Goal: Task Accomplishment & Management: Manage account settings

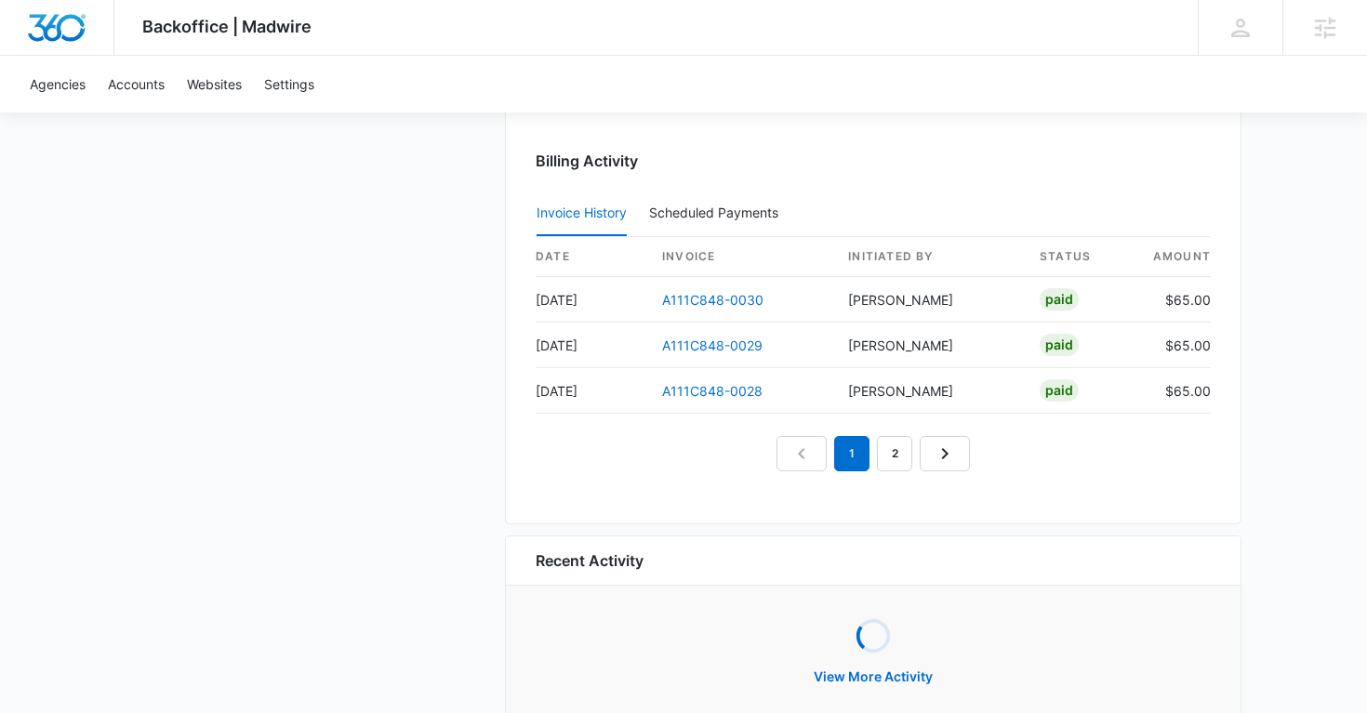
scroll to position [1941, 0]
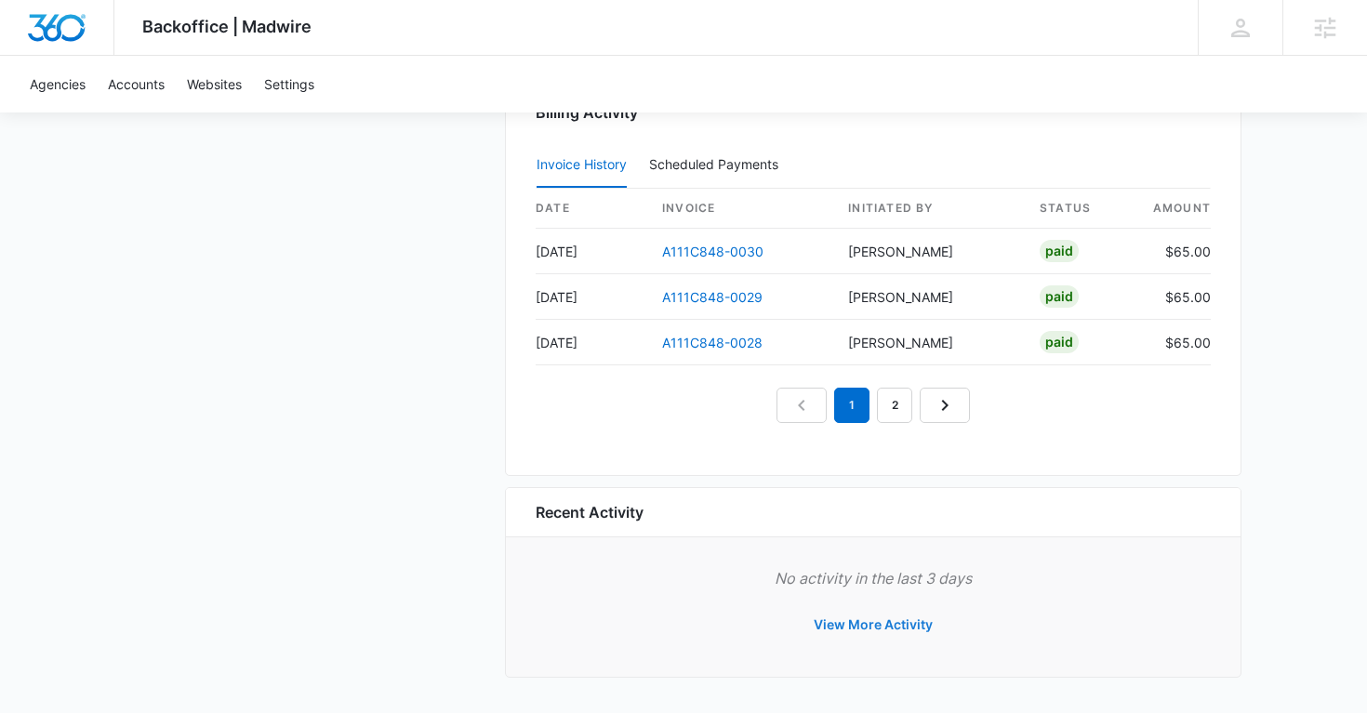
click at [837, 623] on button "View More Activity" at bounding box center [873, 625] width 156 height 45
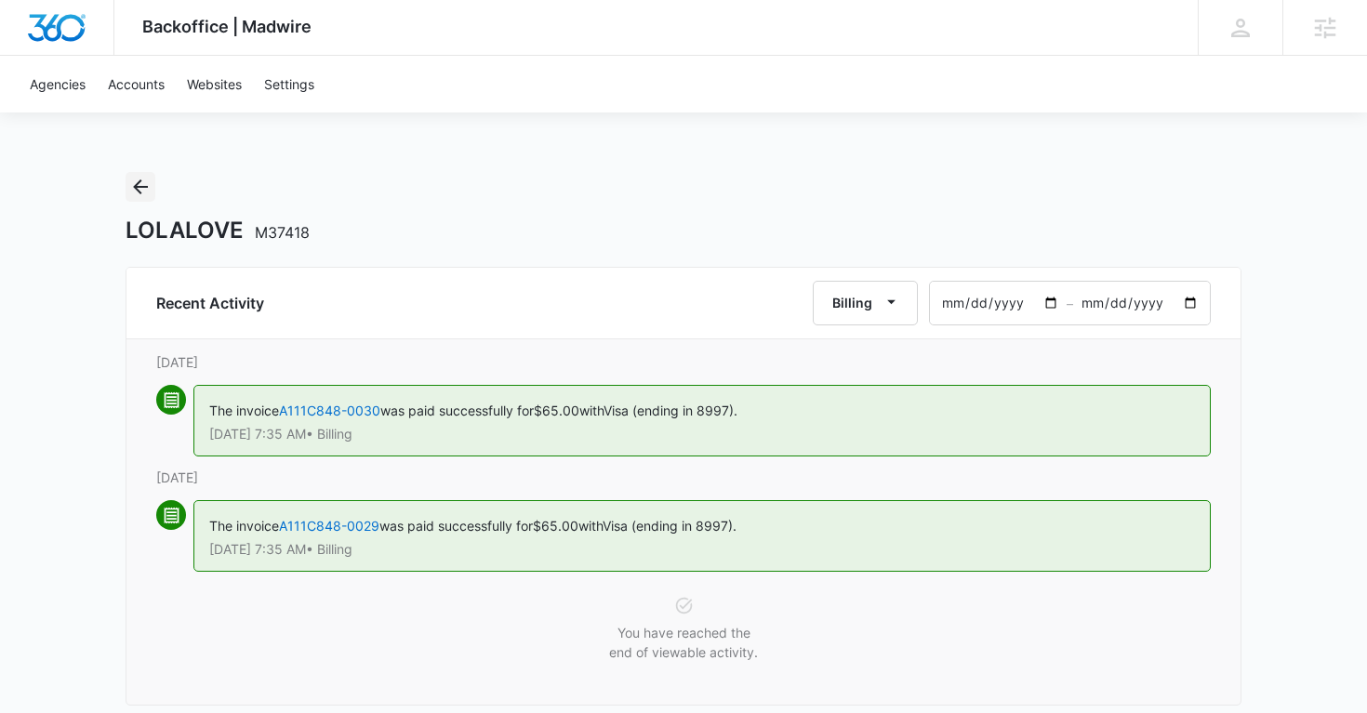
click at [142, 189] on icon "Back" at bounding box center [140, 187] width 22 height 22
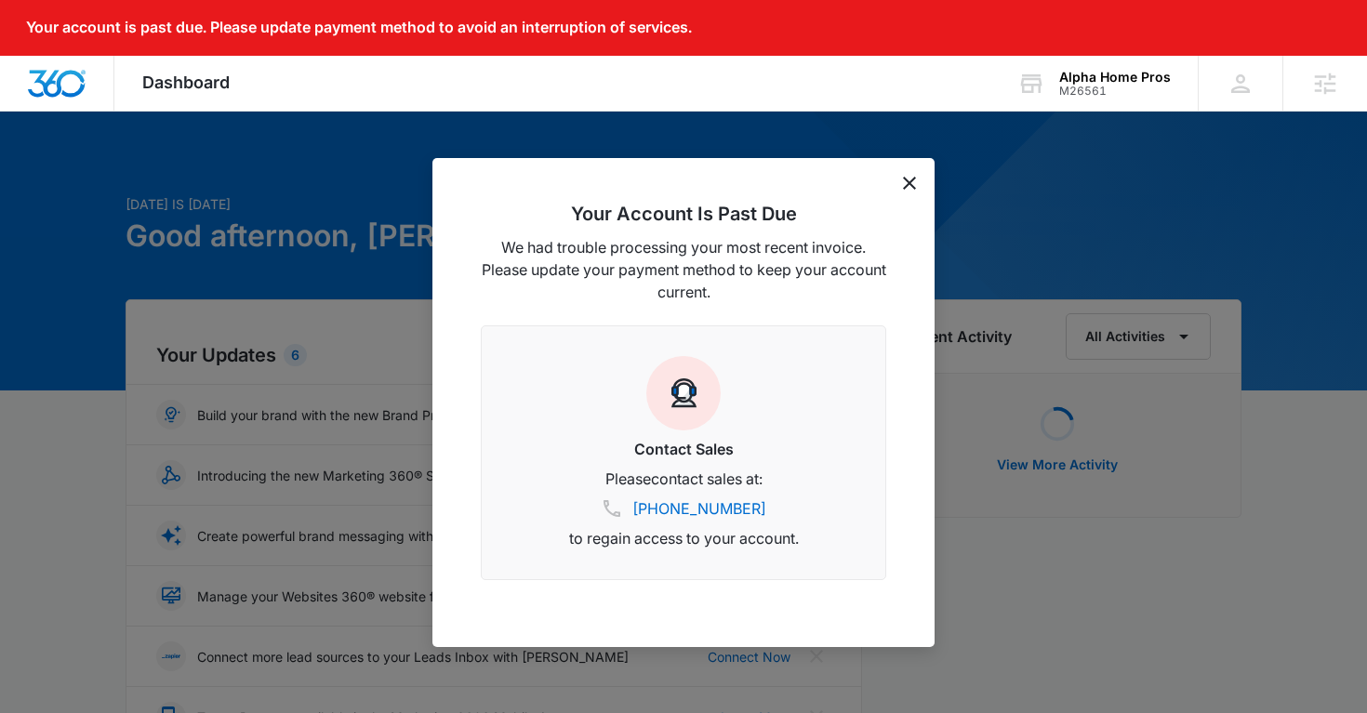
click at [910, 180] on icon "dismiss this dialog" at bounding box center [909, 183] width 13 height 13
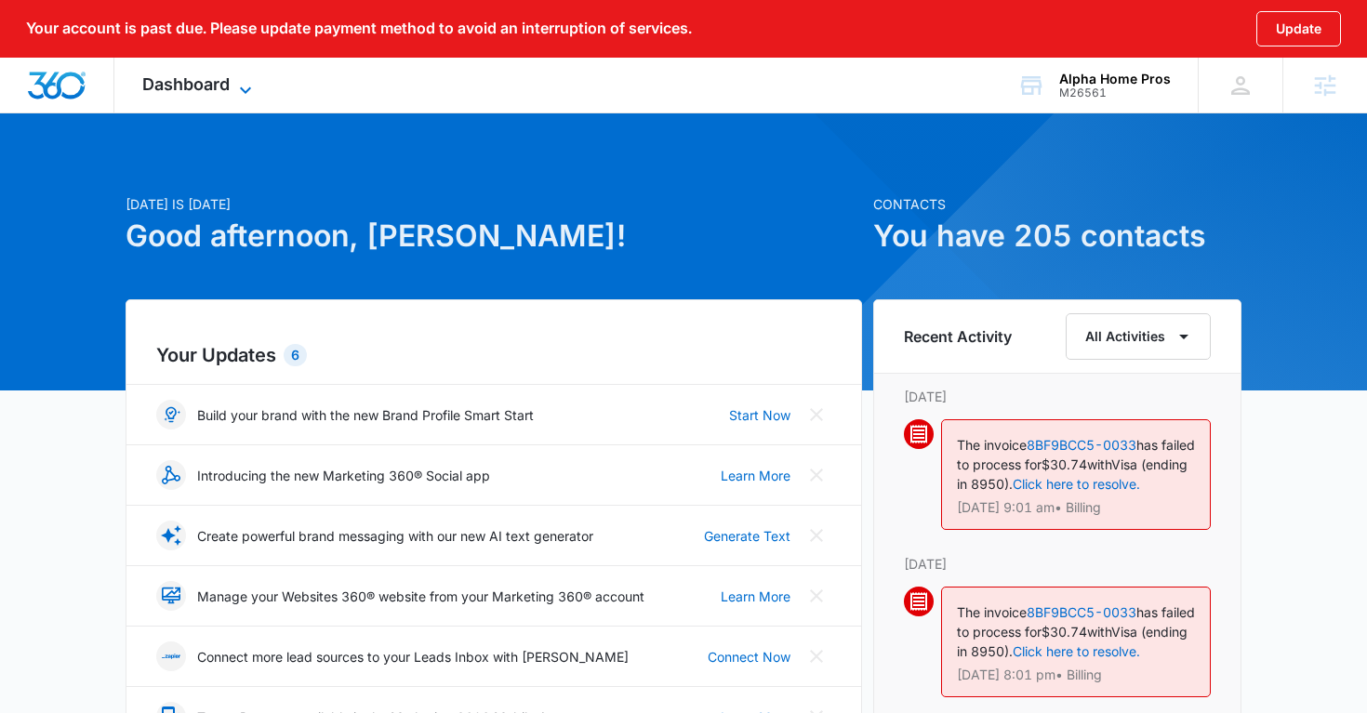
click at [245, 84] on icon at bounding box center [245, 90] width 22 height 22
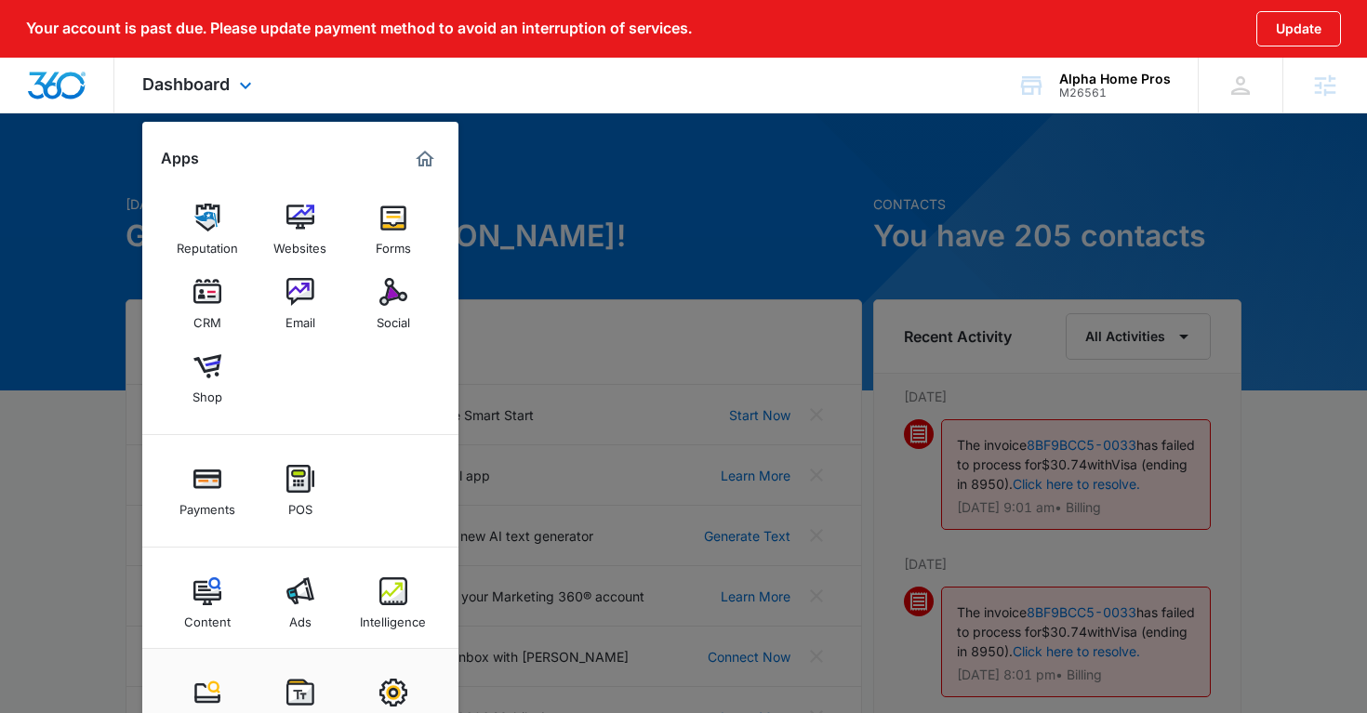
scroll to position [12, 0]
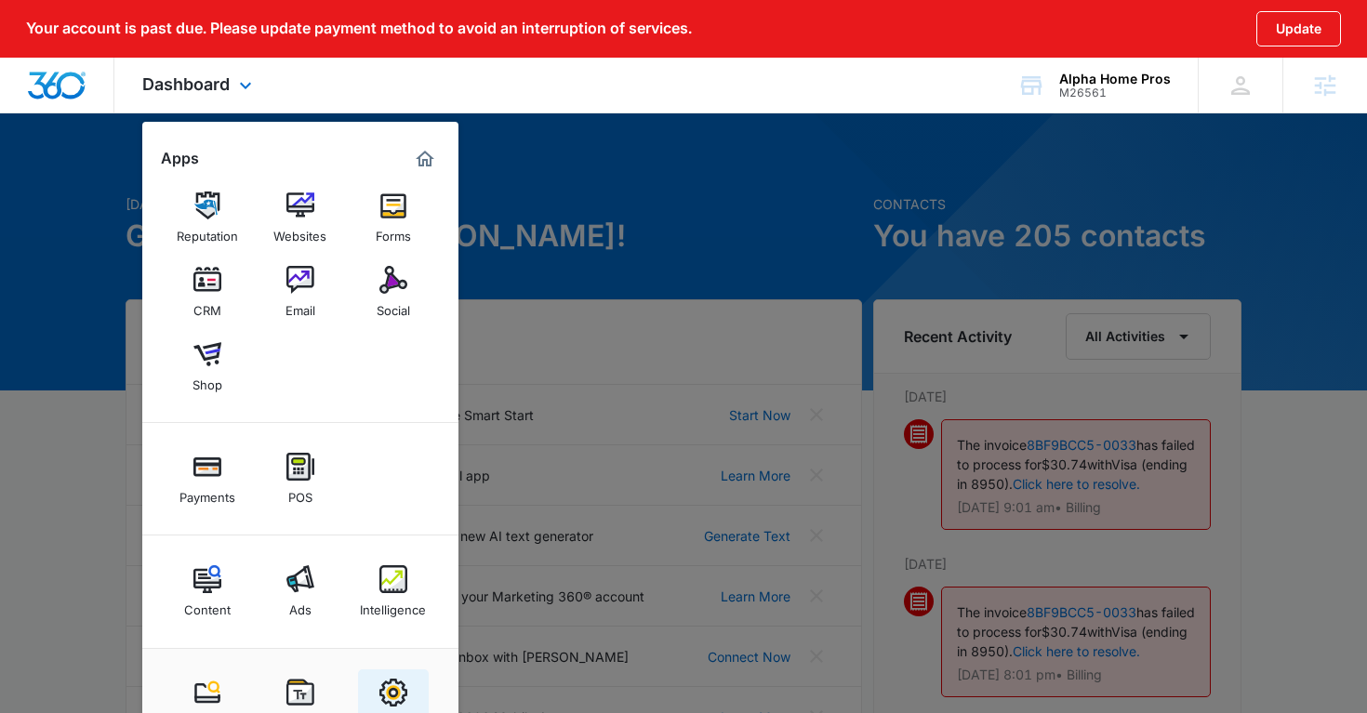
click at [396, 687] on img at bounding box center [393, 693] width 28 height 28
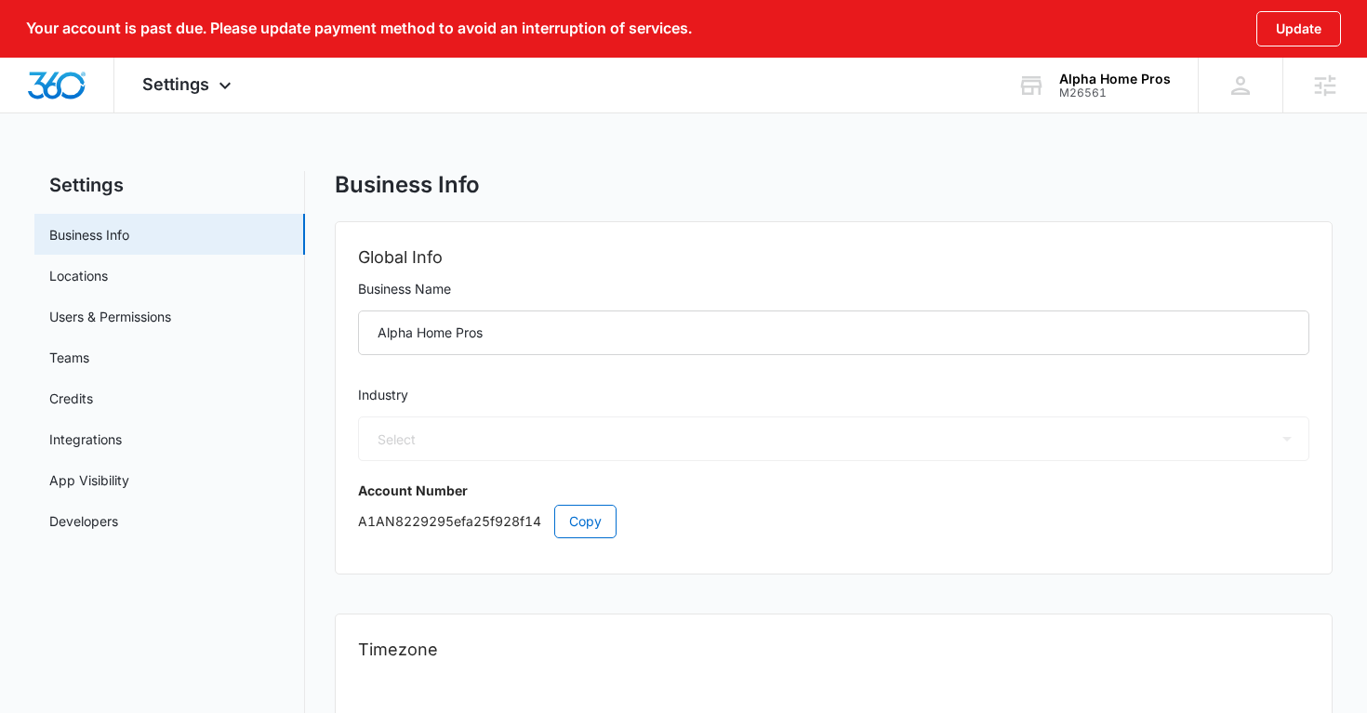
select select "33"
select select "US"
select select "America/[GEOGRAPHIC_DATA]"
click at [146, 312] on link "Users & Permissions" at bounding box center [110, 317] width 122 height 20
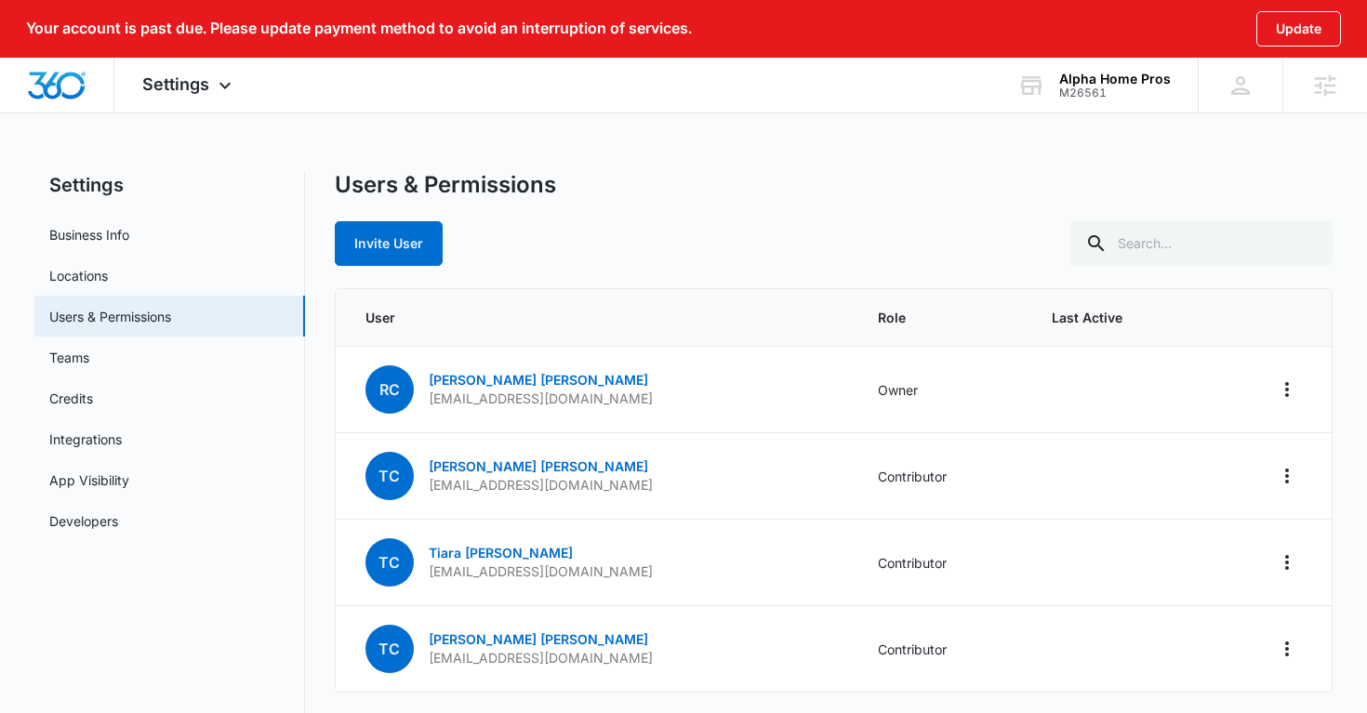
scroll to position [66, 0]
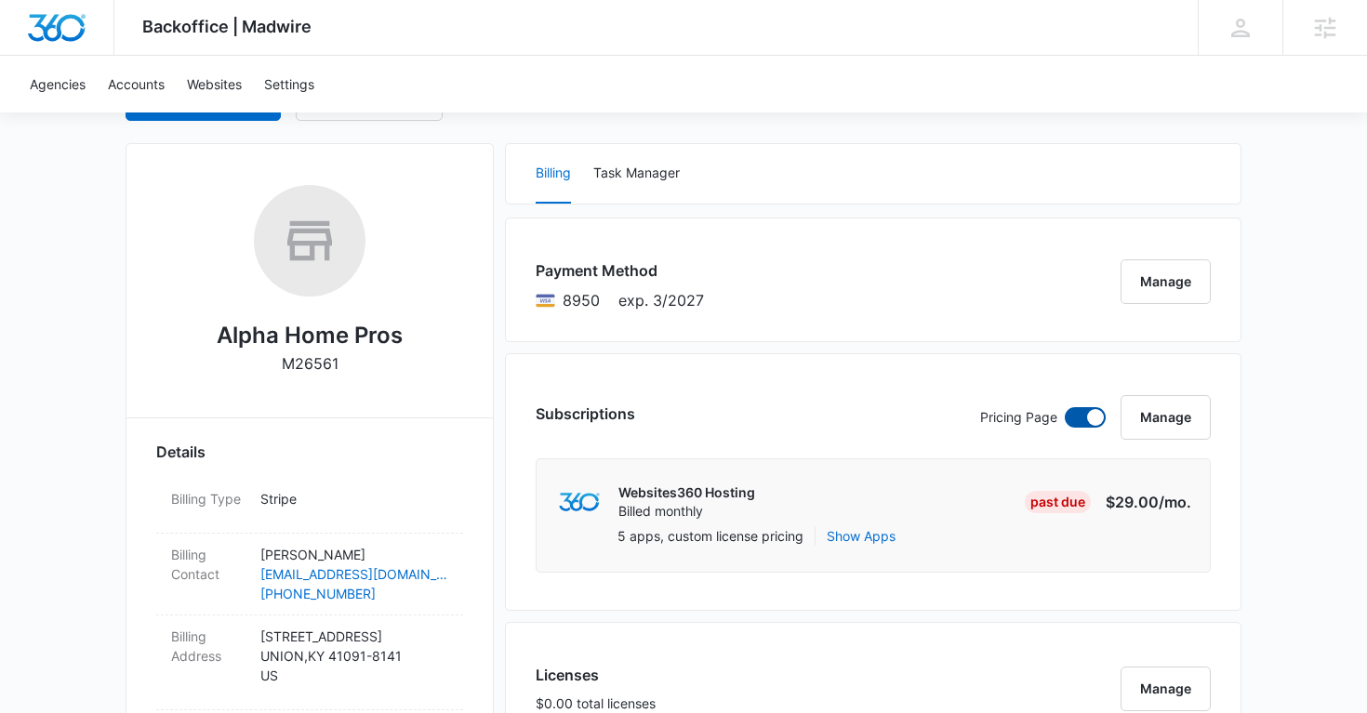
scroll to position [170, 0]
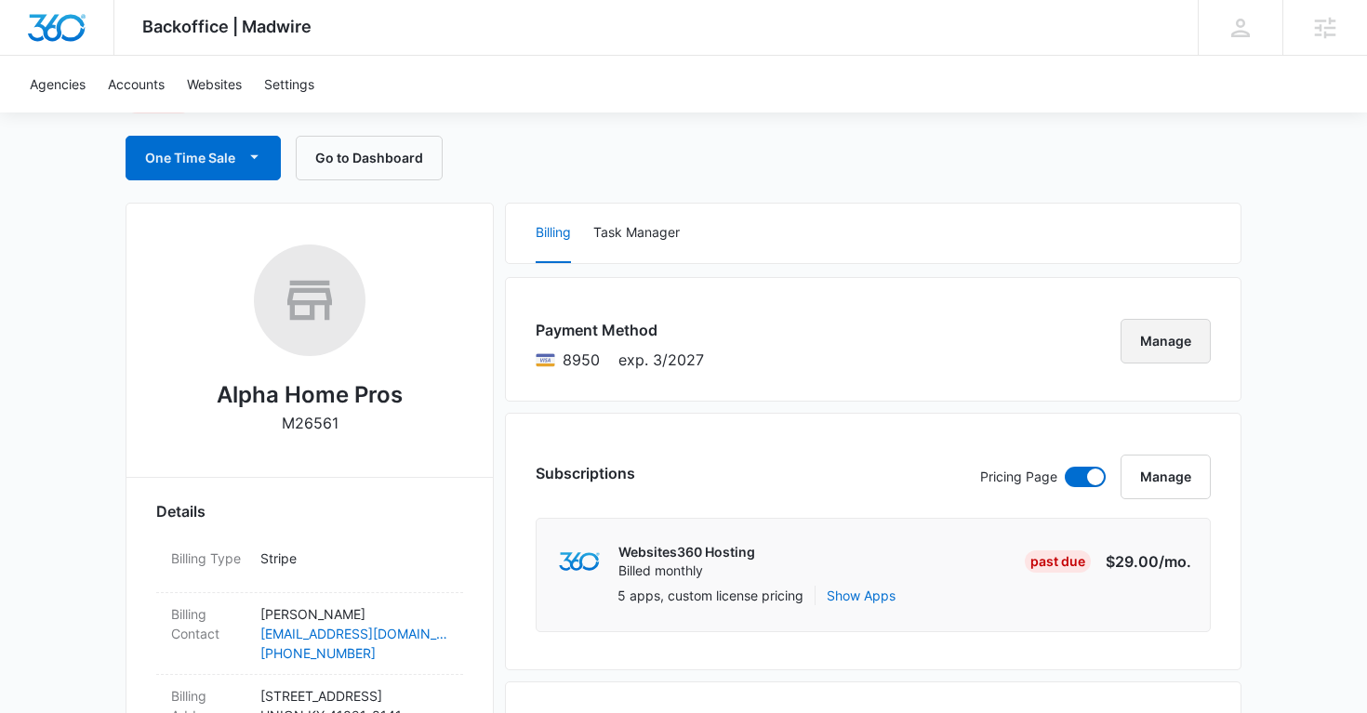
click at [1143, 345] on button "Manage" at bounding box center [1165, 341] width 90 height 45
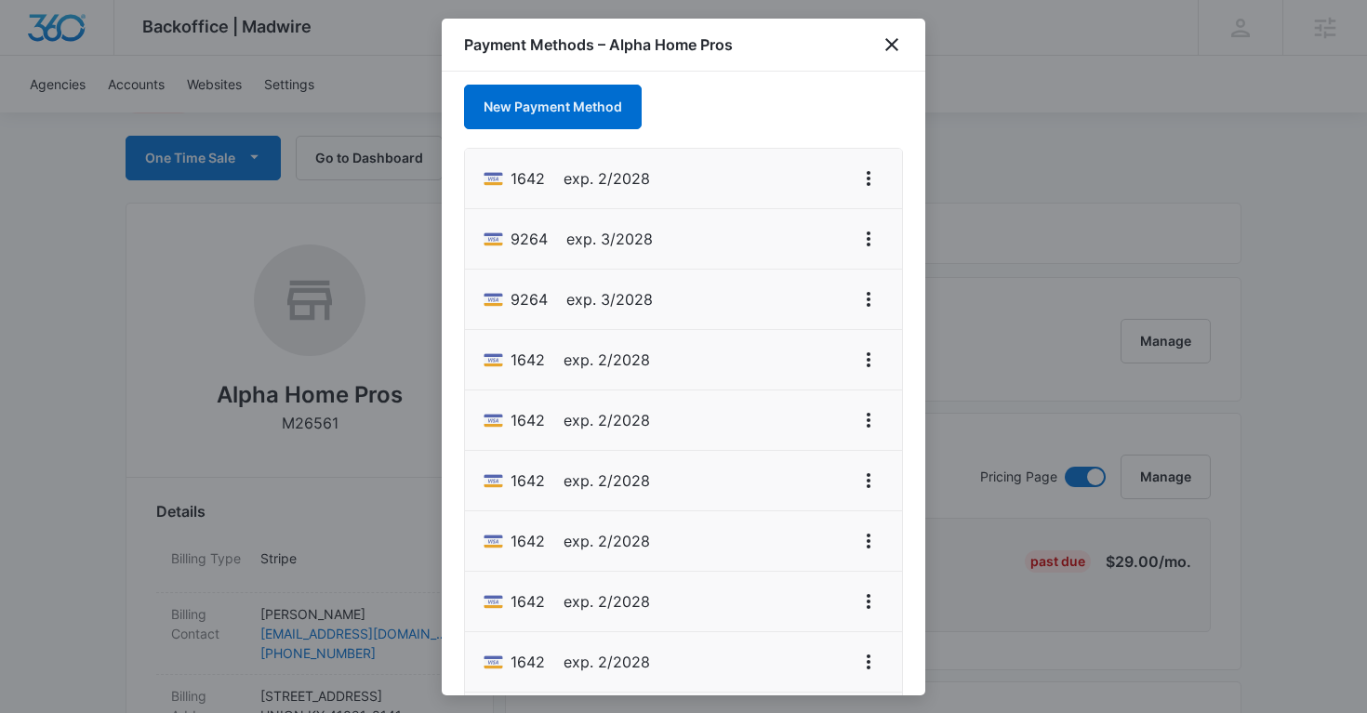
scroll to position [0, 0]
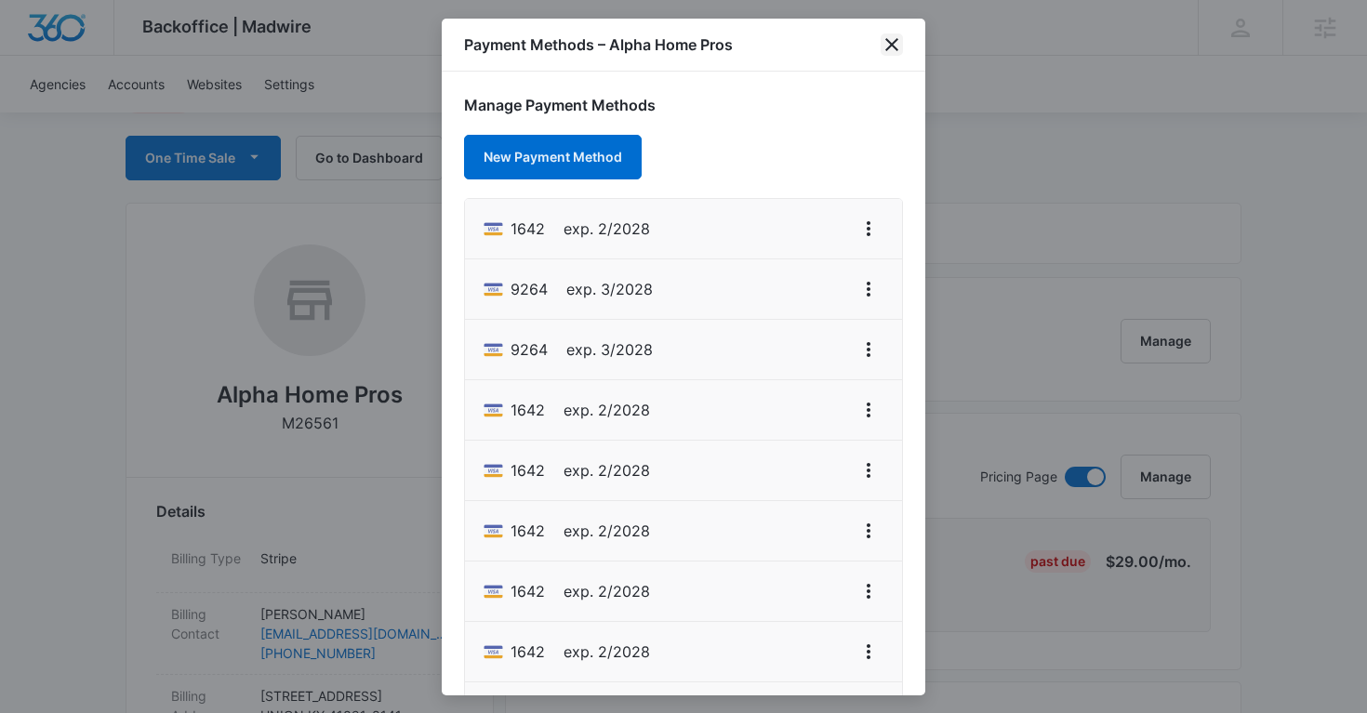
click at [891, 46] on icon "close" at bounding box center [892, 44] width 22 height 22
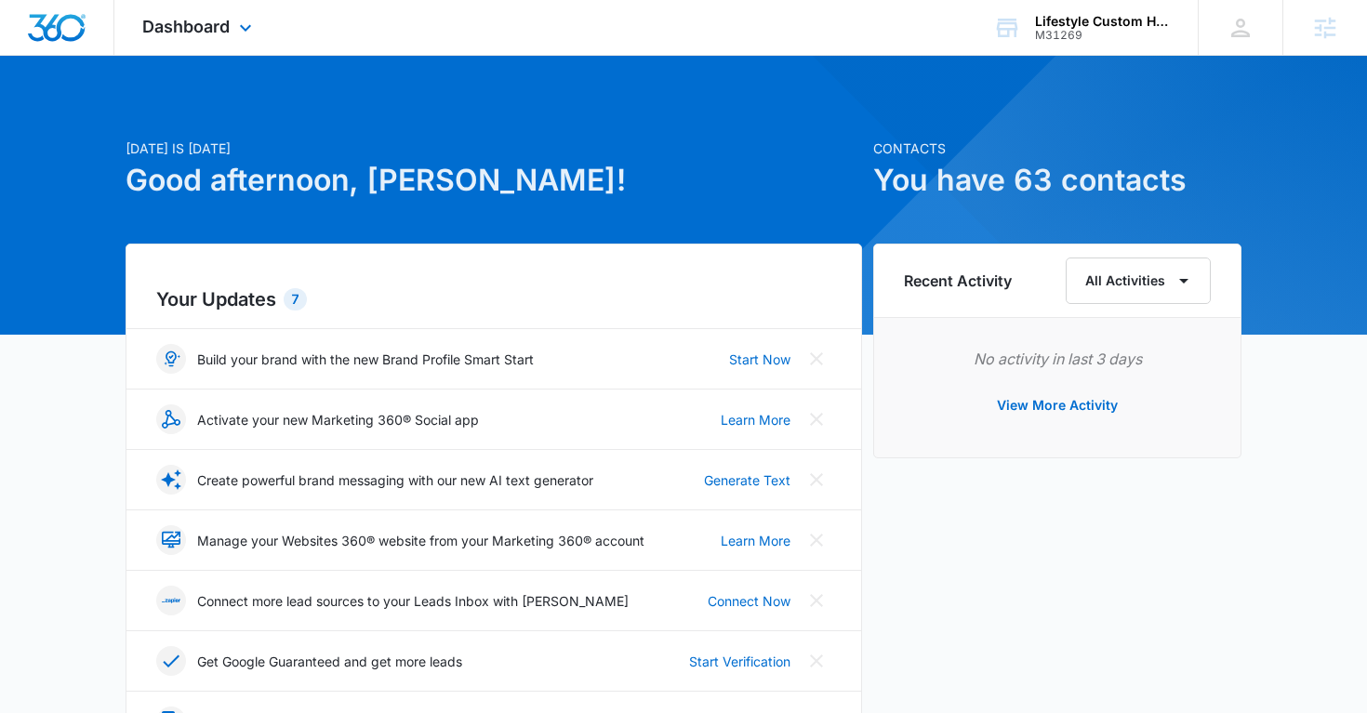
click at [216, 41] on div "Dashboard Apps Reputation Websites Forms CRM Email Social Shop Payments POS Con…" at bounding box center [199, 27] width 170 height 55
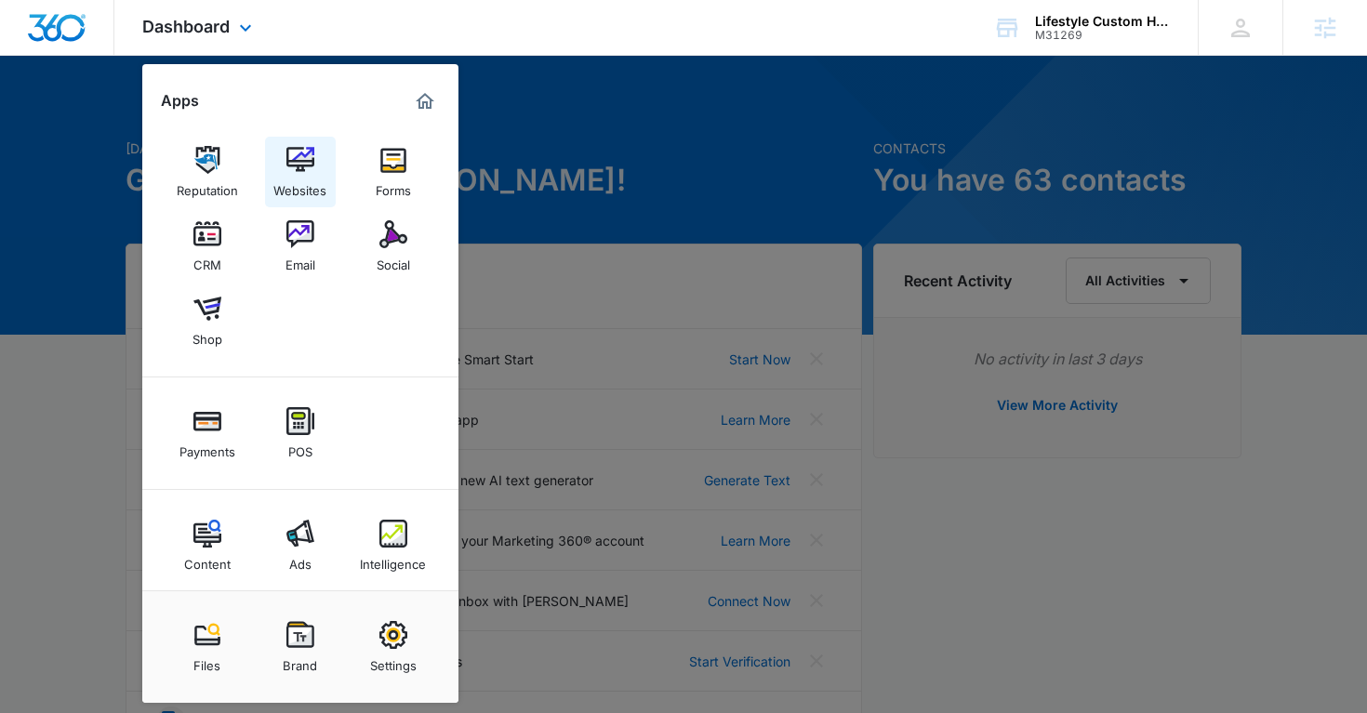
click at [300, 172] on img at bounding box center [300, 160] width 28 height 28
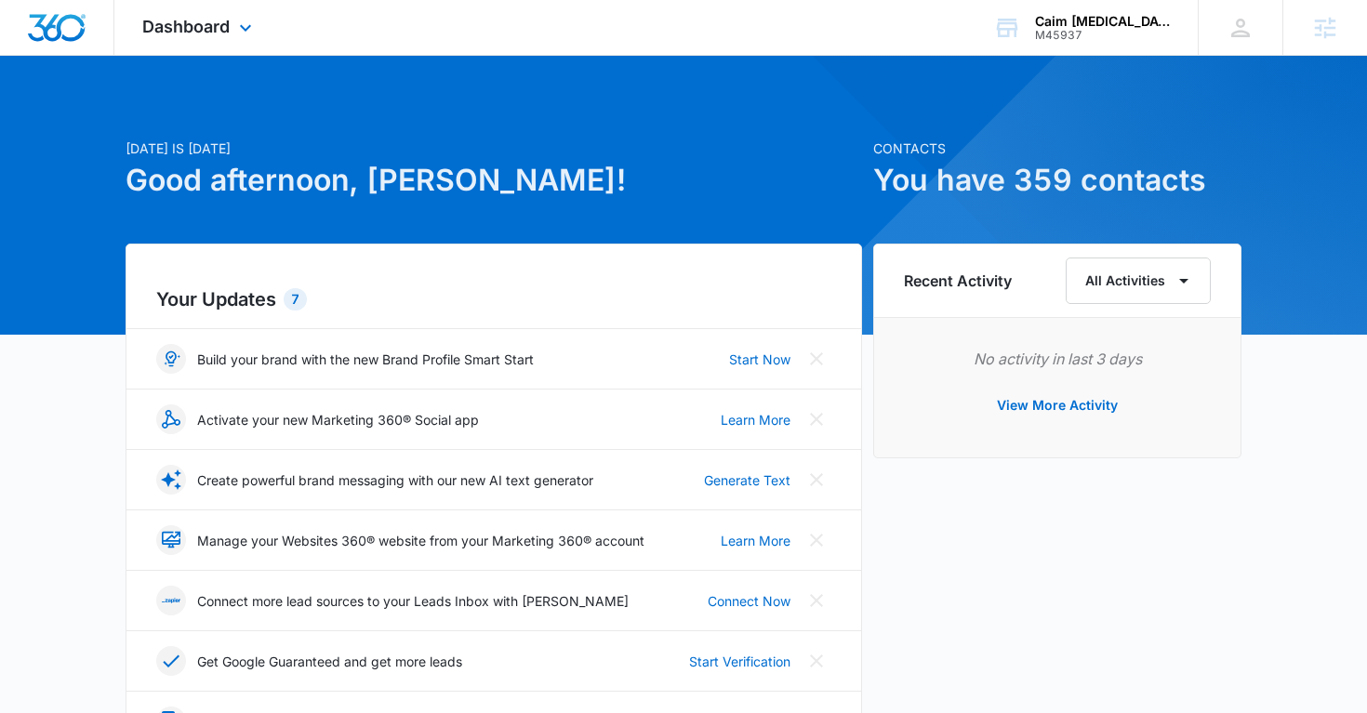
click at [204, 43] on div "Dashboard Apps Reputation Websites Forms CRM Email Social Shop Payments POS Con…" at bounding box center [199, 27] width 170 height 55
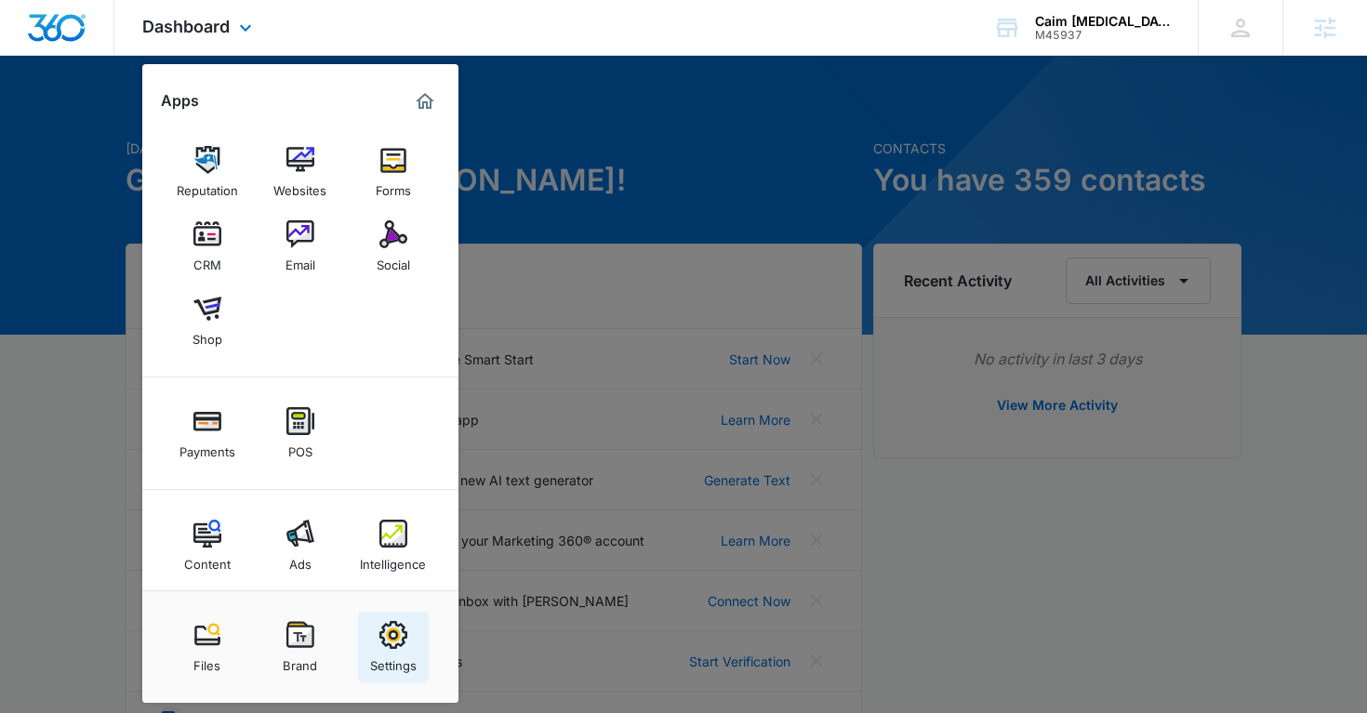
click at [402, 638] on img at bounding box center [393, 635] width 28 height 28
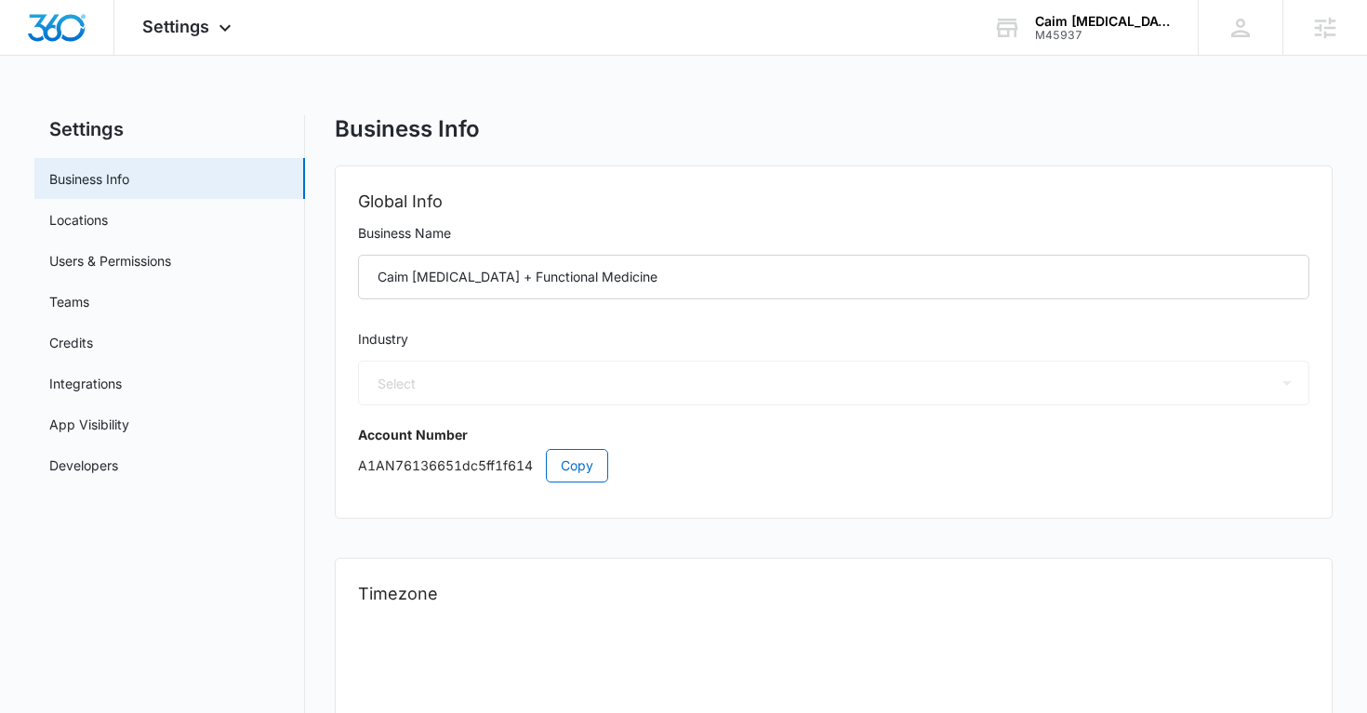
select select "16"
select select "US"
select select "America/[GEOGRAPHIC_DATA]"
click at [145, 251] on link "Users & Permissions" at bounding box center [110, 261] width 122 height 20
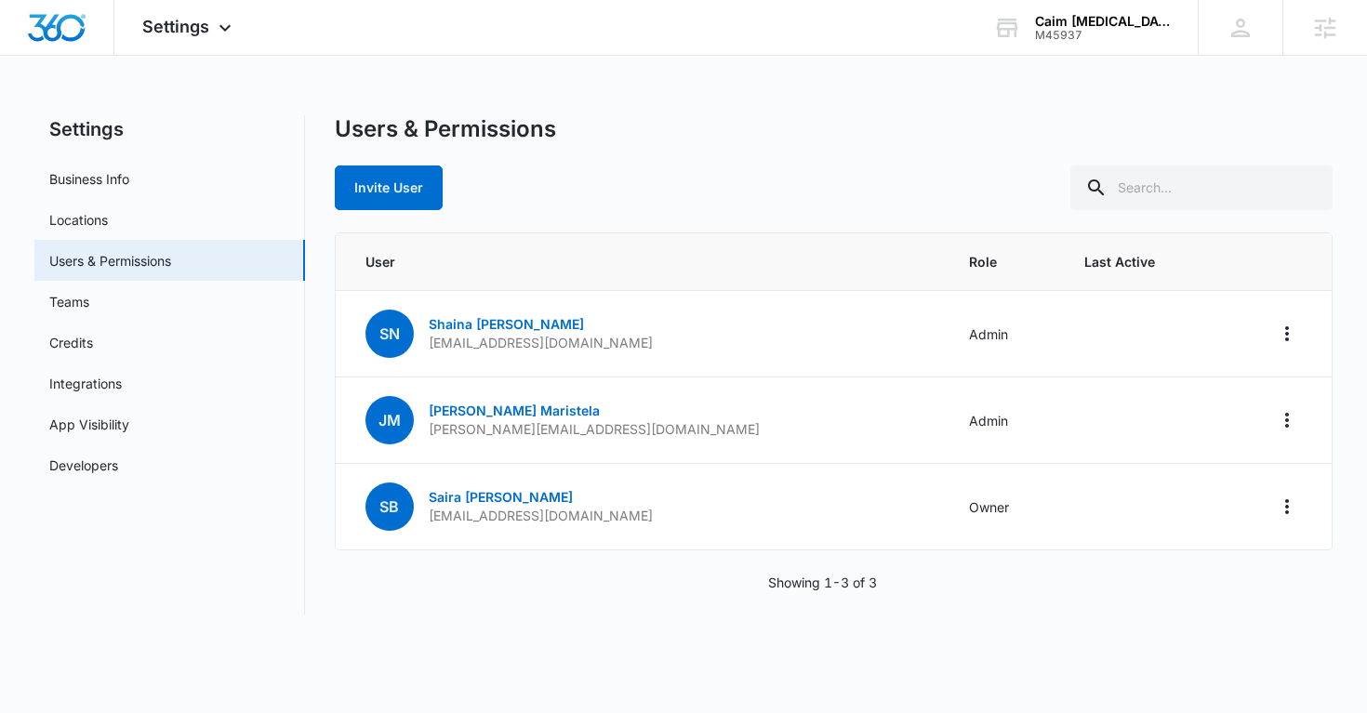
click at [276, 81] on div "Settings Apps Reputation Websites Forms CRM Email Social Shop Payments POS Cont…" at bounding box center [683, 318] width 1367 height 637
click at [1062, 21] on div "Caim [MEDICAL_DATA] + Functional Medicine" at bounding box center [1103, 21] width 136 height 15
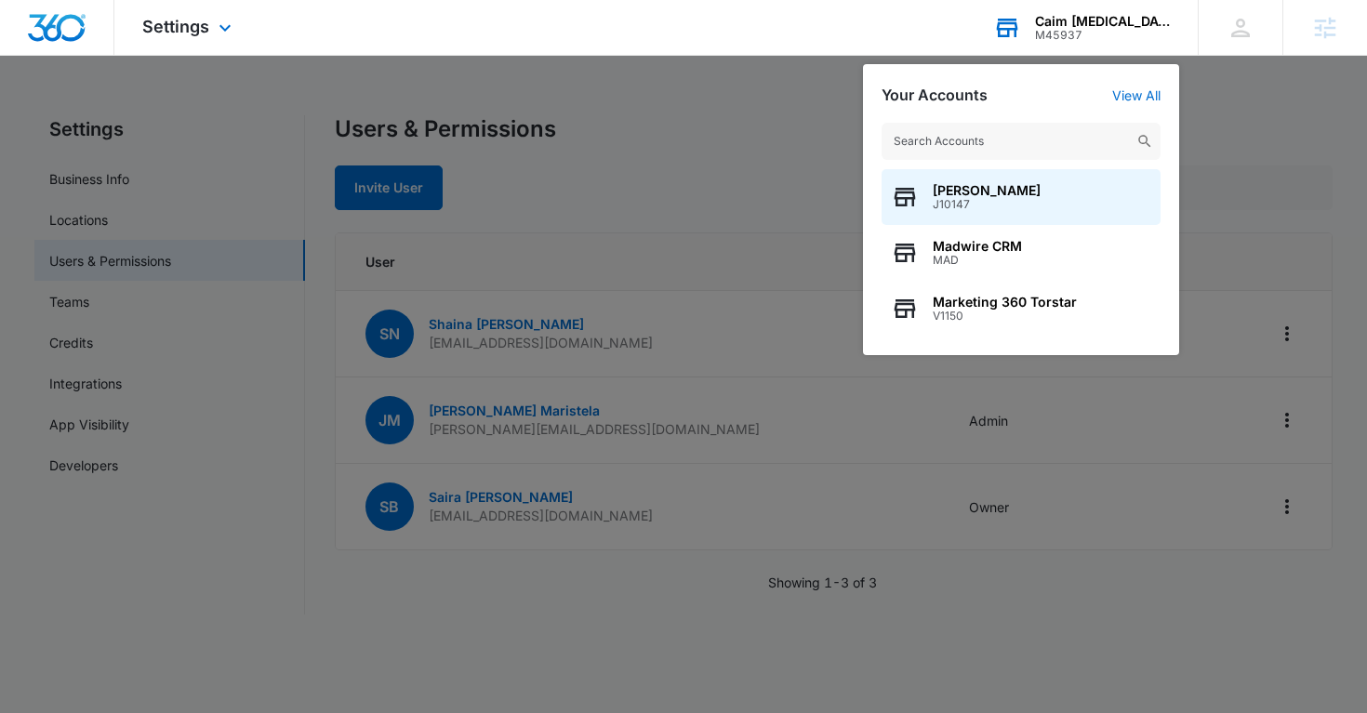
click at [931, 135] on input "text" at bounding box center [1020, 141] width 279 height 37
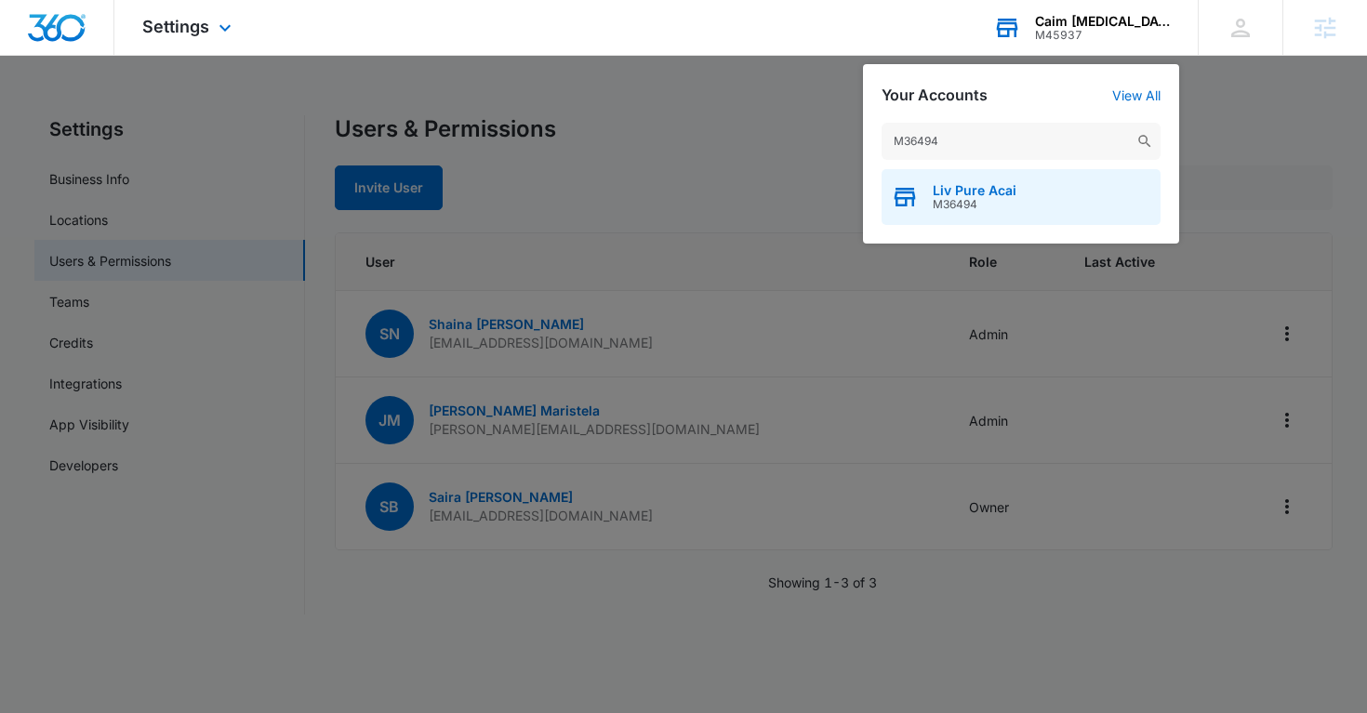
type input "M36494"
click at [974, 191] on span "Liv Pure Acai" at bounding box center [975, 190] width 84 height 15
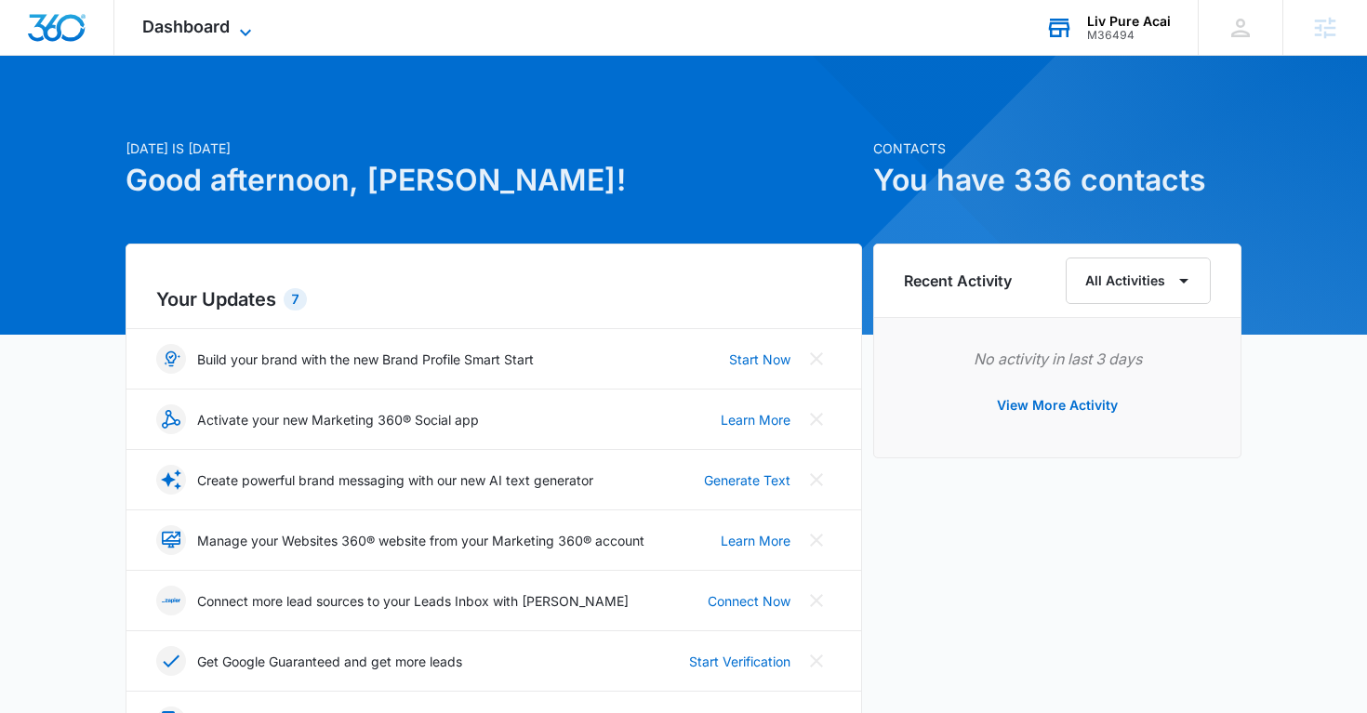
click at [215, 22] on span "Dashboard" at bounding box center [185, 27] width 87 height 20
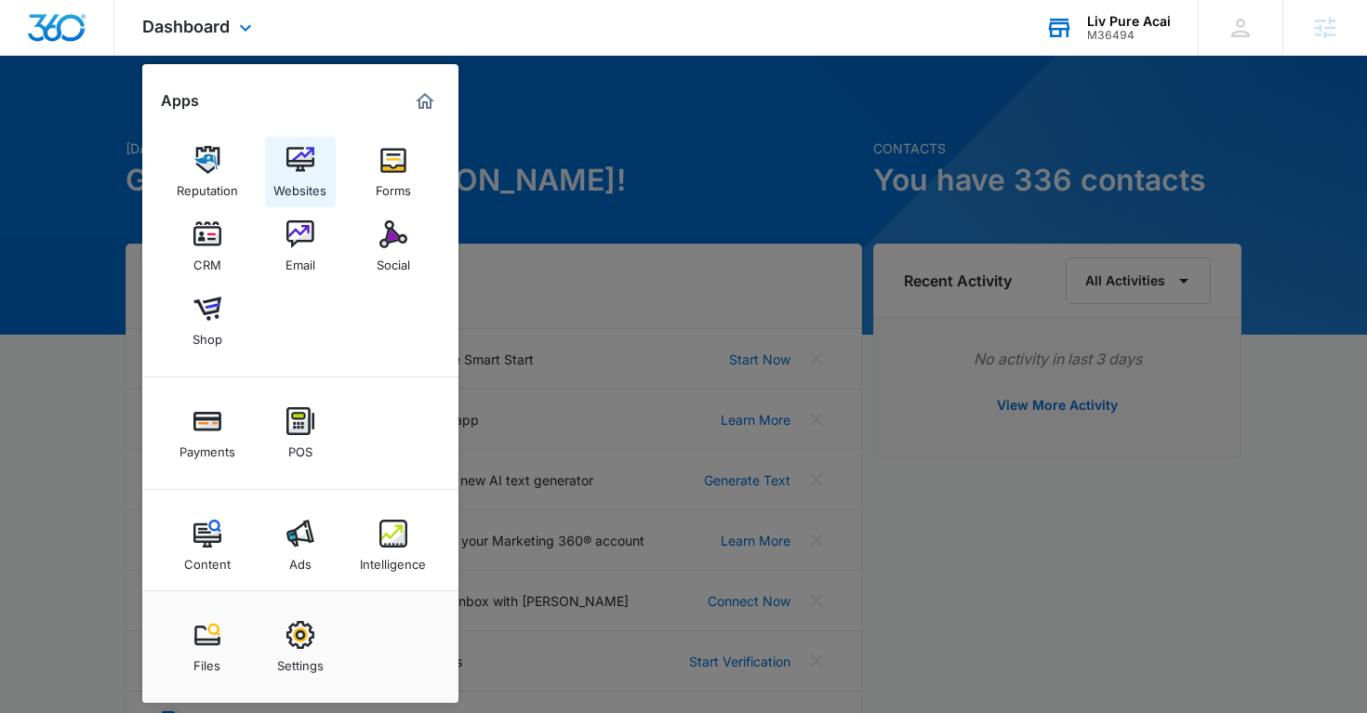
click at [297, 161] on img at bounding box center [300, 160] width 28 height 28
